Goal: Transaction & Acquisition: Purchase product/service

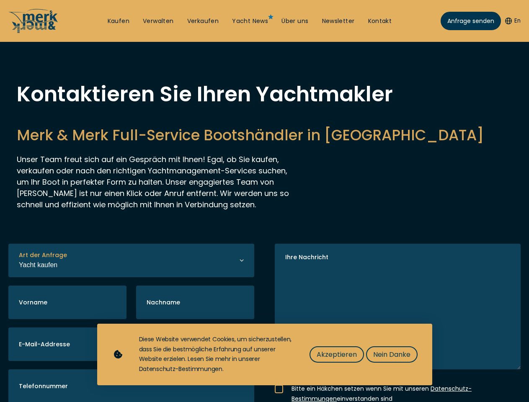
select select "buy"
click at [22, 380] on img "Show Accessibility Preferences" at bounding box center [22, 380] width 26 height 26
click at [512, 21] on button "En" at bounding box center [513, 21] width 16 height 8
click at [264, 145] on h2 "Merk & Merk Full-Service Bootshändler in [GEOGRAPHIC_DATA]" at bounding box center [265, 135] width 496 height 21
click at [0, 0] on icon "button" at bounding box center [0, 0] width 0 height 0
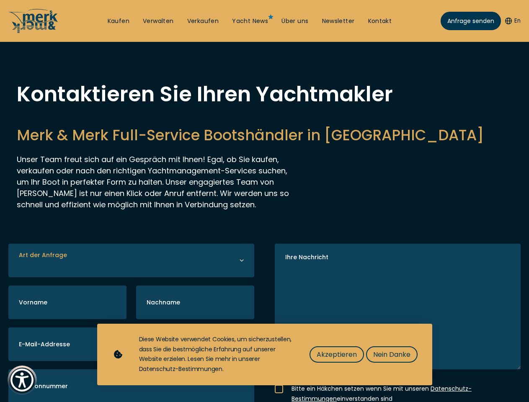
click at [336, 354] on span "Akzeptieren" at bounding box center [337, 354] width 40 height 10
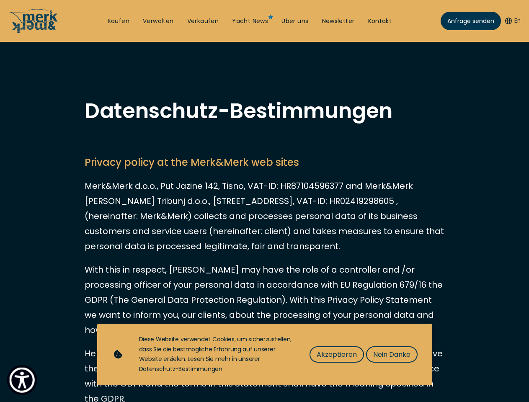
click at [22, 380] on img "Show Accessibility Preferences" at bounding box center [22, 380] width 26 height 26
click at [512, 21] on button "En" at bounding box center [513, 21] width 16 height 8
click at [336, 354] on span "Akzeptieren" at bounding box center [337, 354] width 40 height 10
